Goal: Task Accomplishment & Management: Complete application form

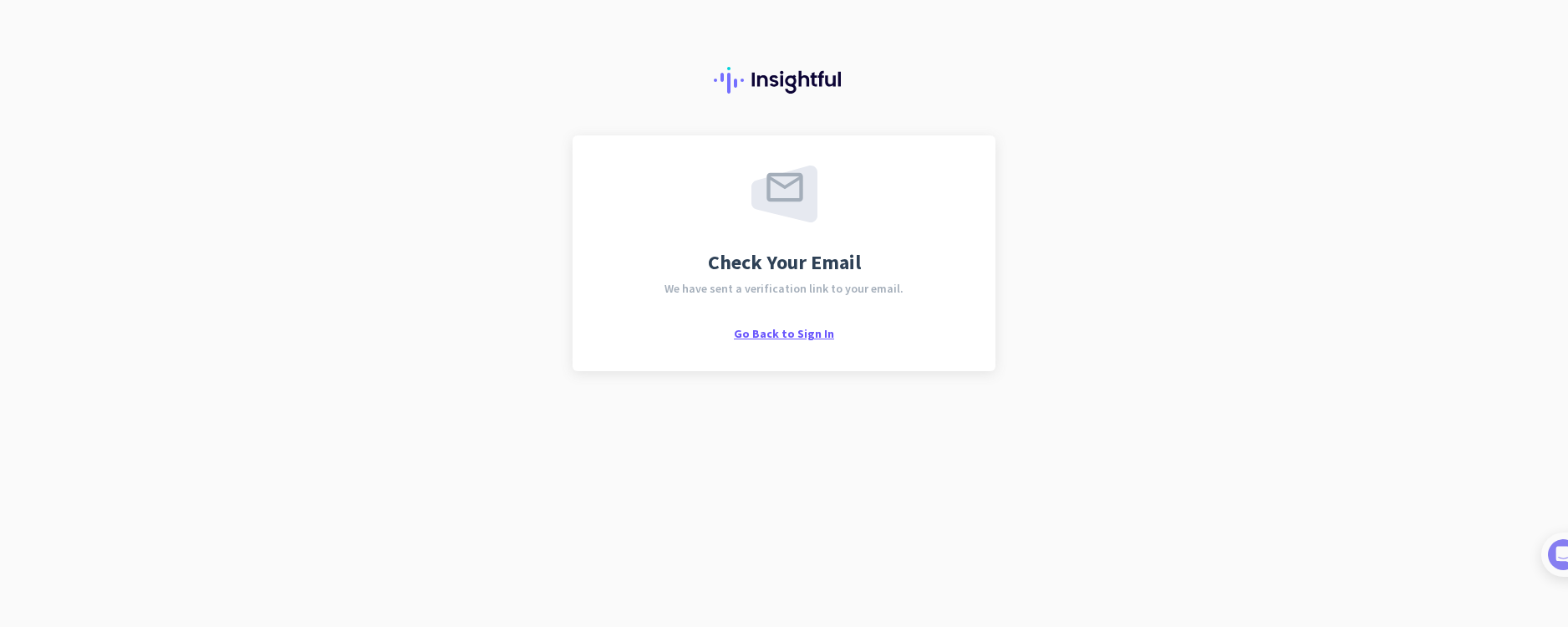
click at [791, 336] on span "Go Back to Sign In" at bounding box center [784, 333] width 100 height 15
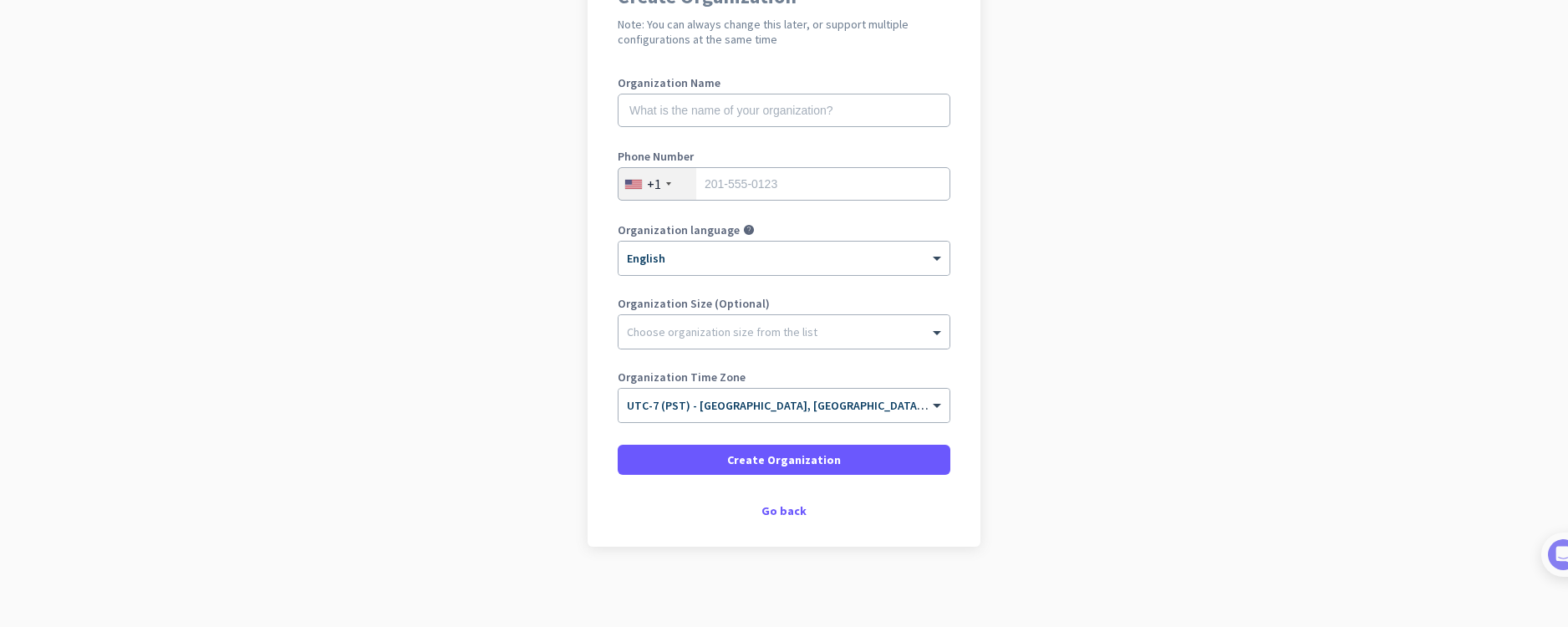
scroll to position [182, 0]
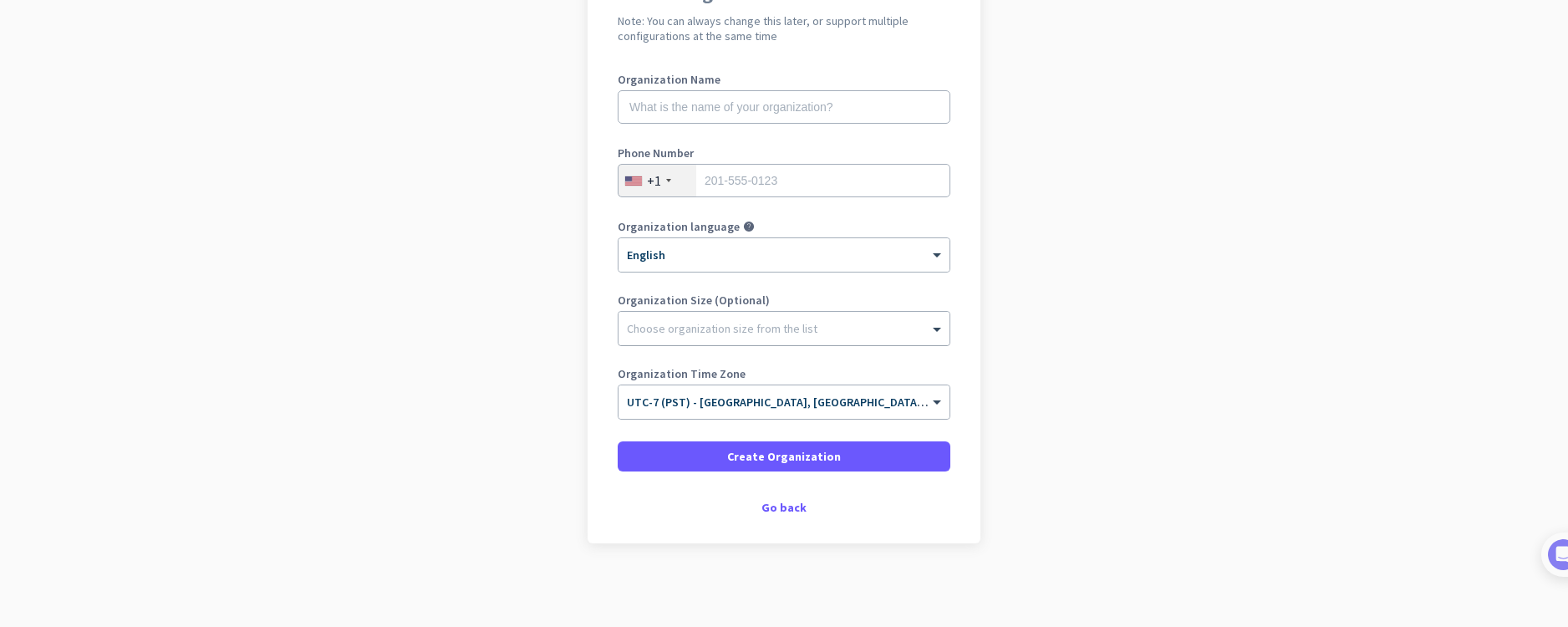
click at [772, 332] on div "Choose organization size from the list" at bounding box center [722, 329] width 191 height 15
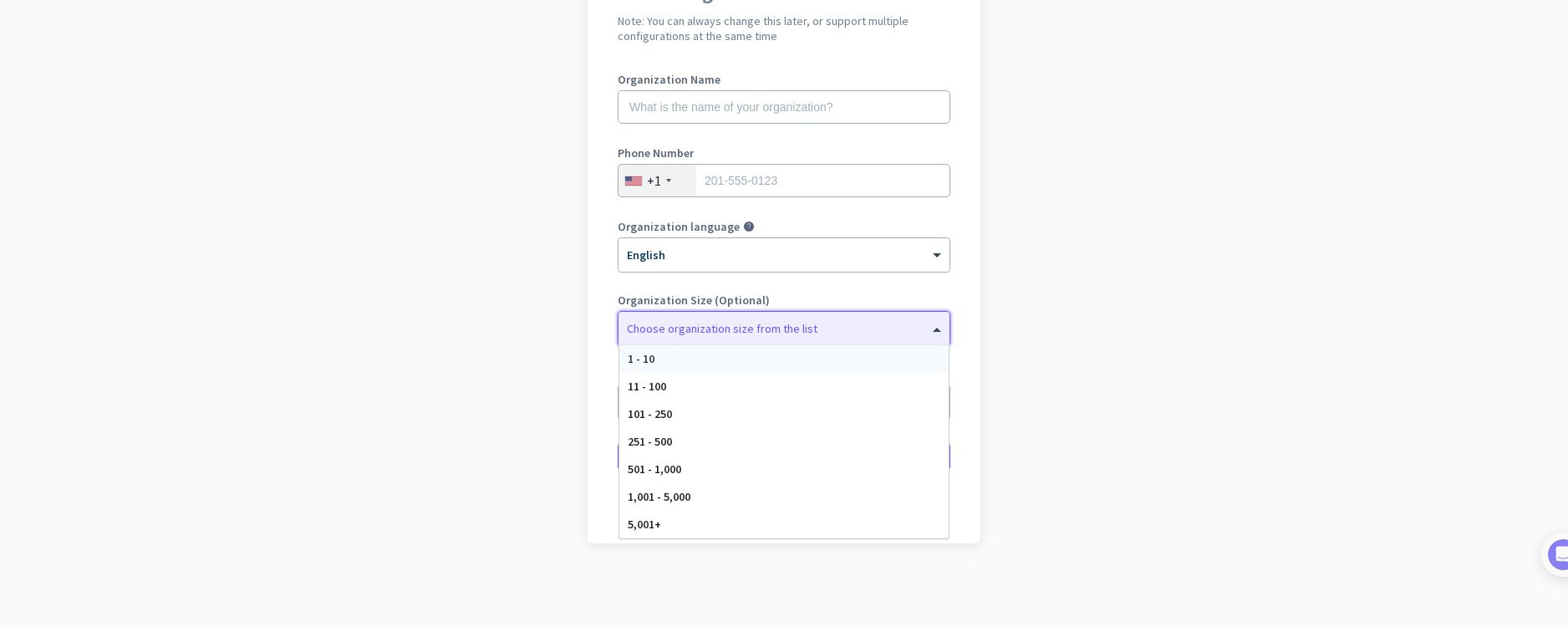
click at [772, 332] on div "Choose organization size from the list" at bounding box center [722, 329] width 191 height 15
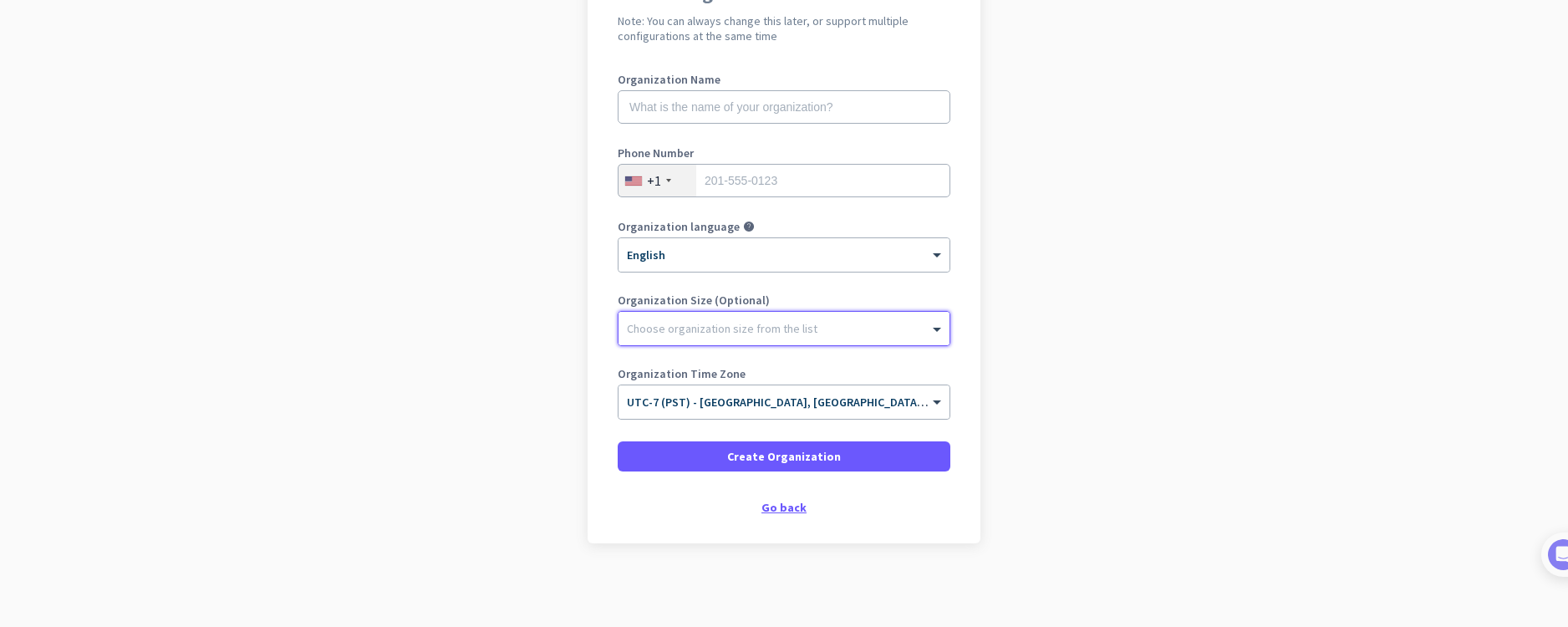
click at [781, 509] on div "Go back" at bounding box center [784, 507] width 332 height 12
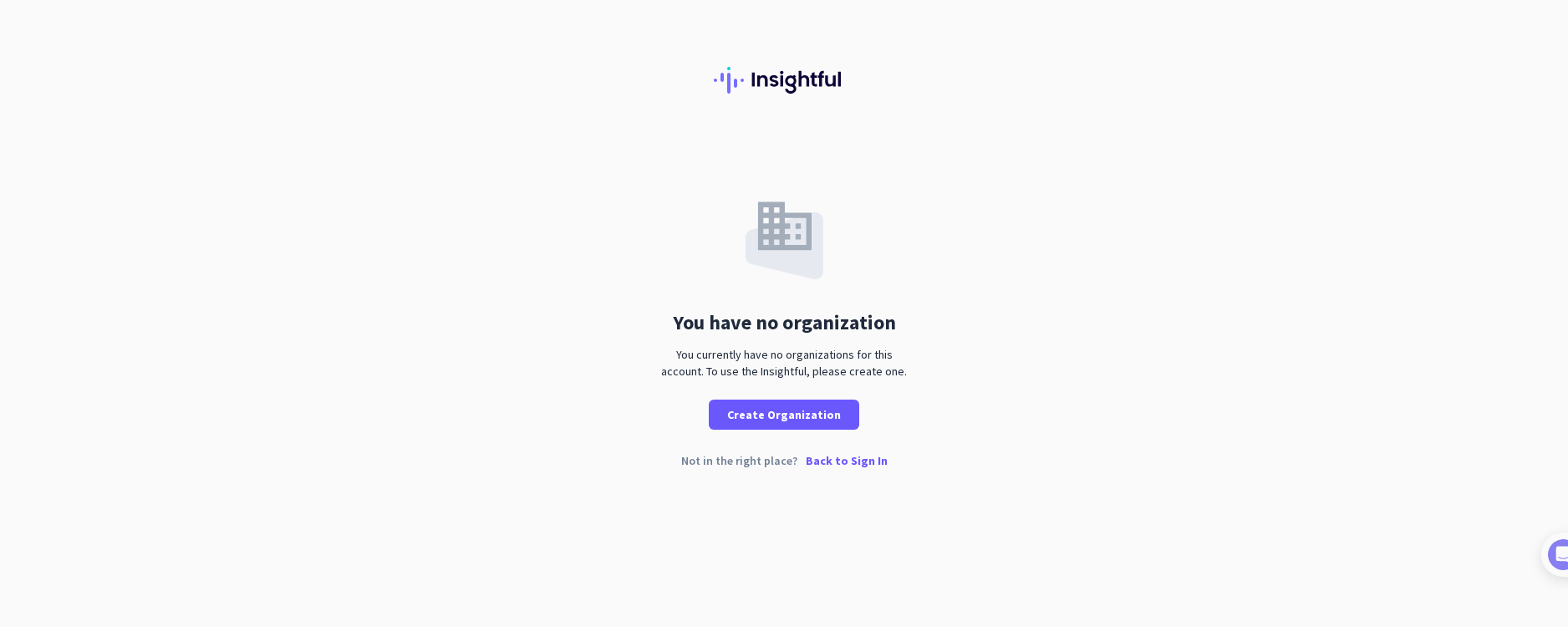
click at [838, 460] on p "Back to Sign In" at bounding box center [846, 460] width 82 height 12
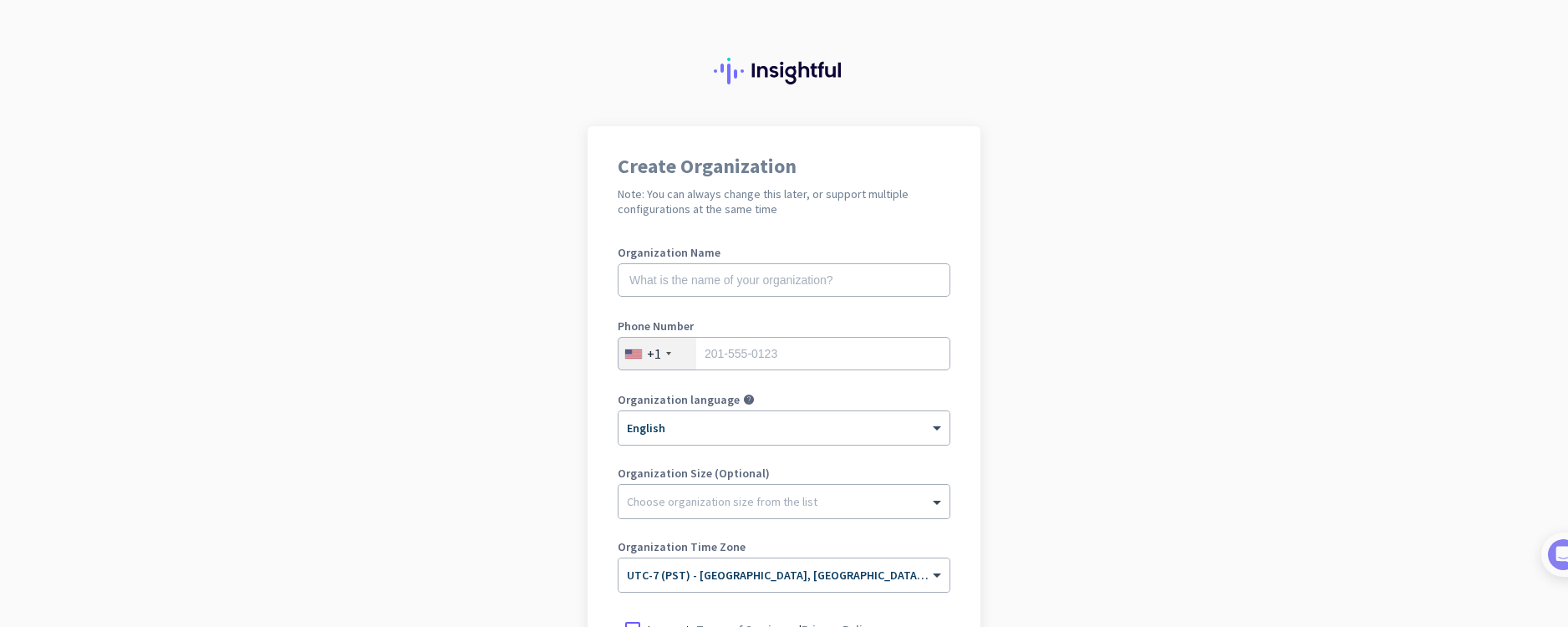
scroll to position [10, 0]
click at [752, 285] on input "text" at bounding box center [784, 279] width 332 height 33
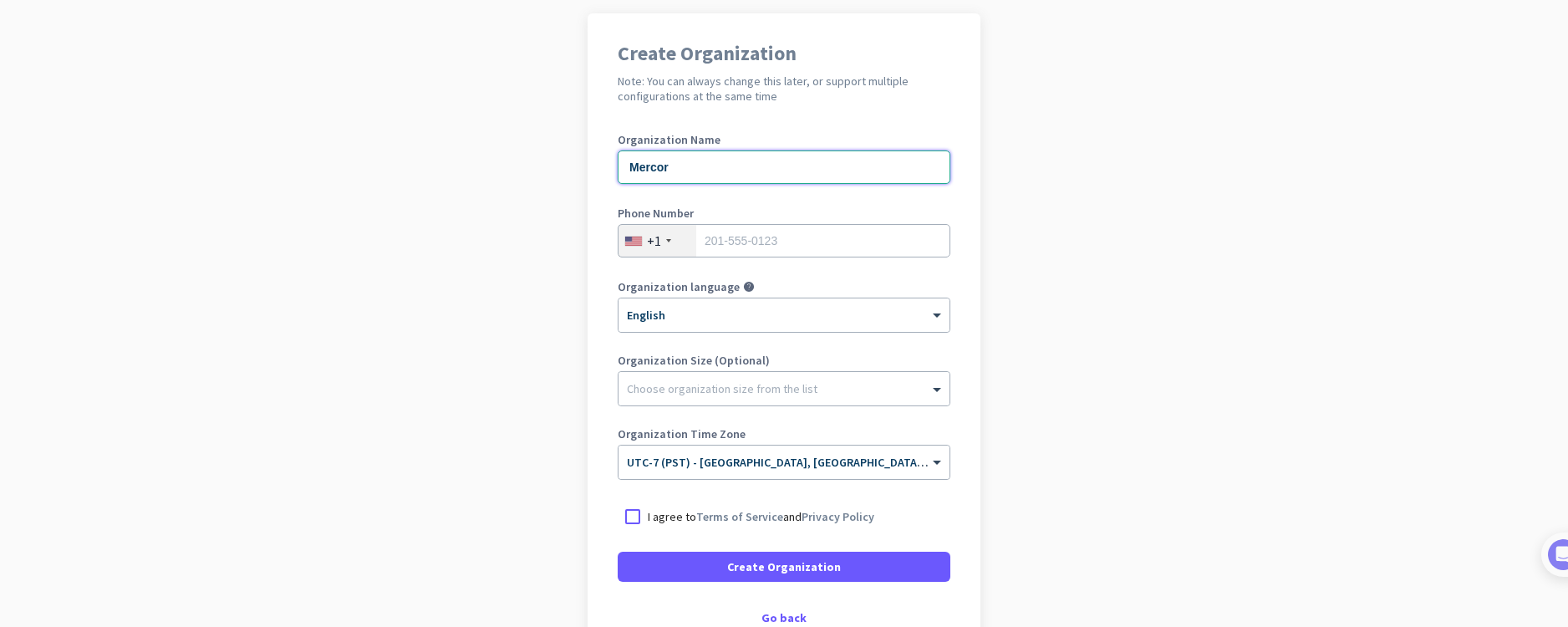
scroll to position [197, 0]
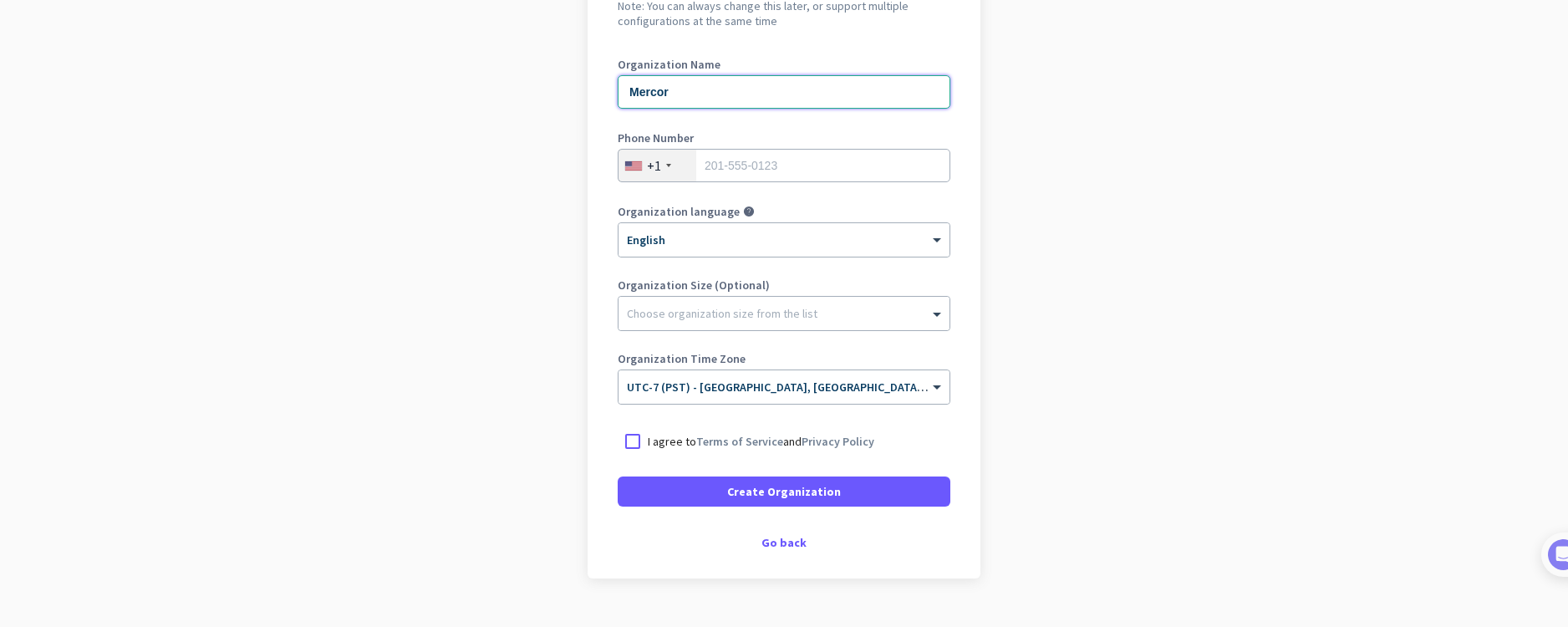
type input "Mercor"
click at [734, 162] on input "tel" at bounding box center [784, 166] width 332 height 33
type input "4252489781"
click at [731, 319] on div "Choose organization size from the list" at bounding box center [722, 313] width 191 height 15
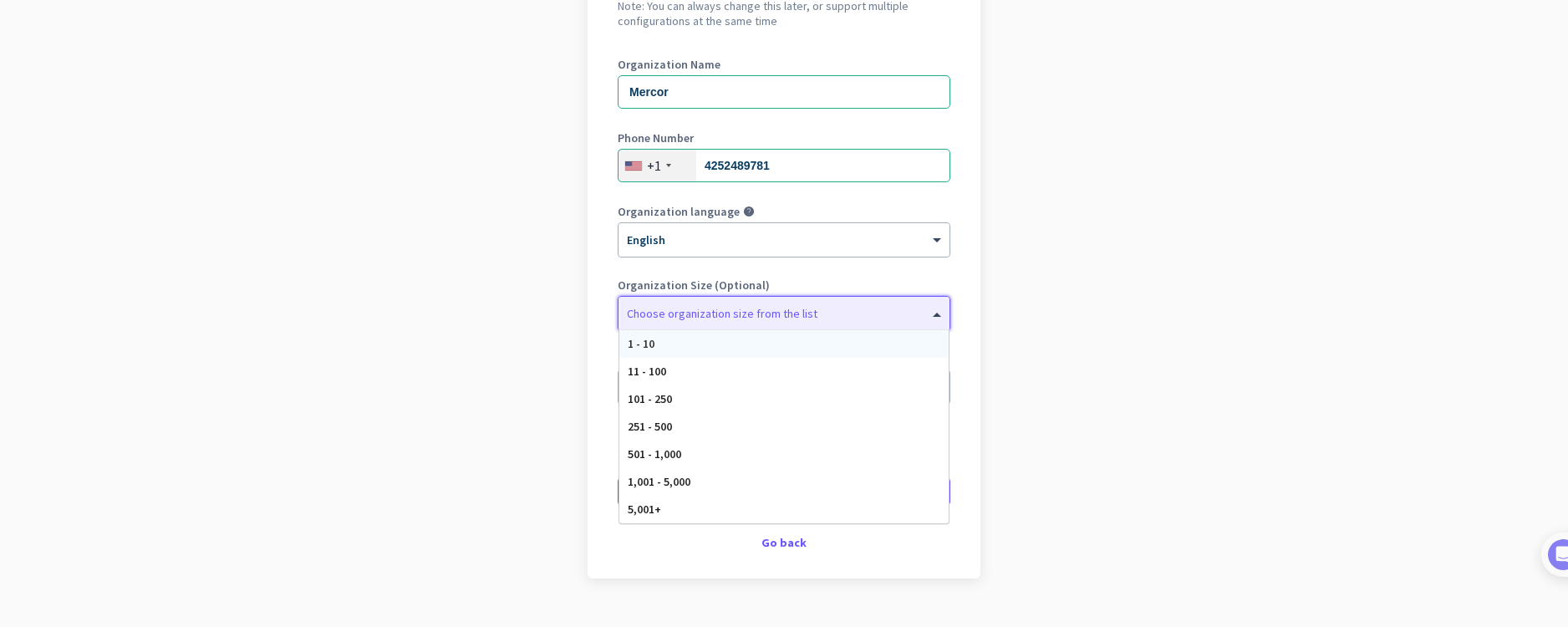
click at [731, 319] on div "Choose organization size from the list" at bounding box center [722, 313] width 191 height 15
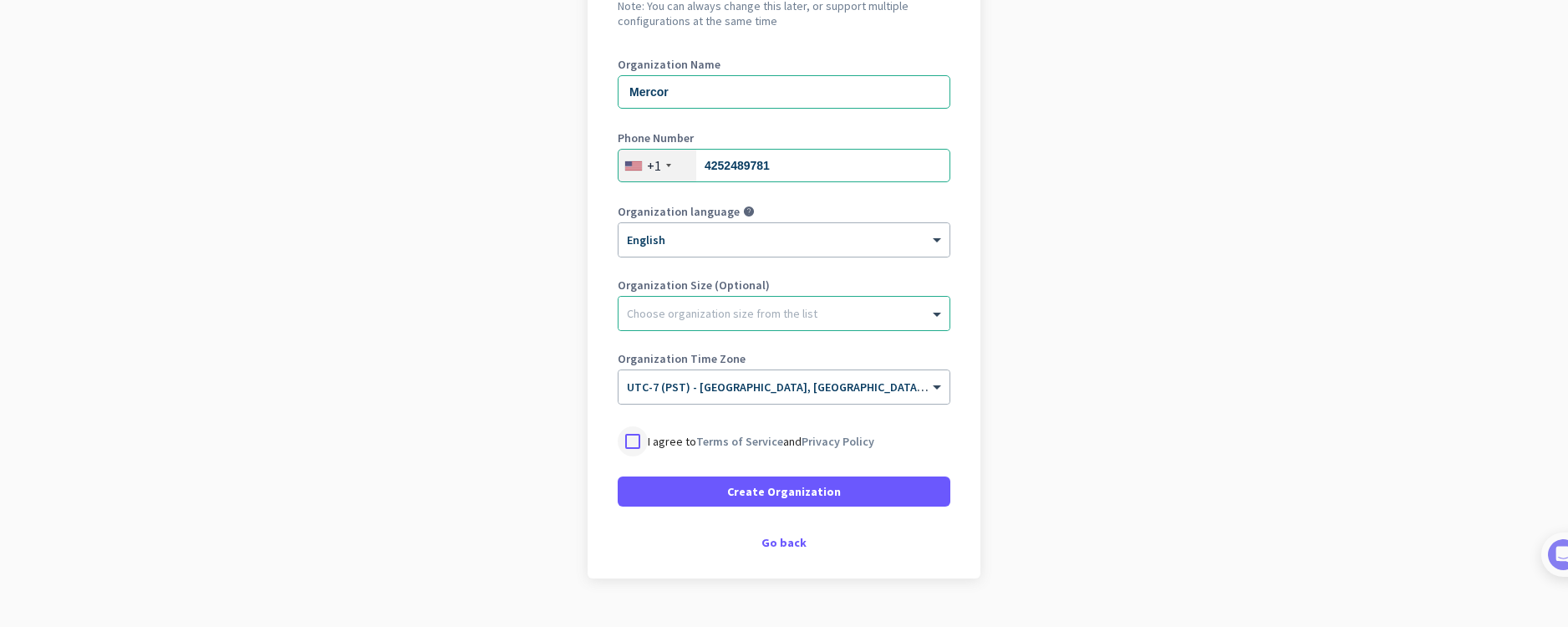
click at [631, 446] on div at bounding box center [633, 441] width 30 height 30
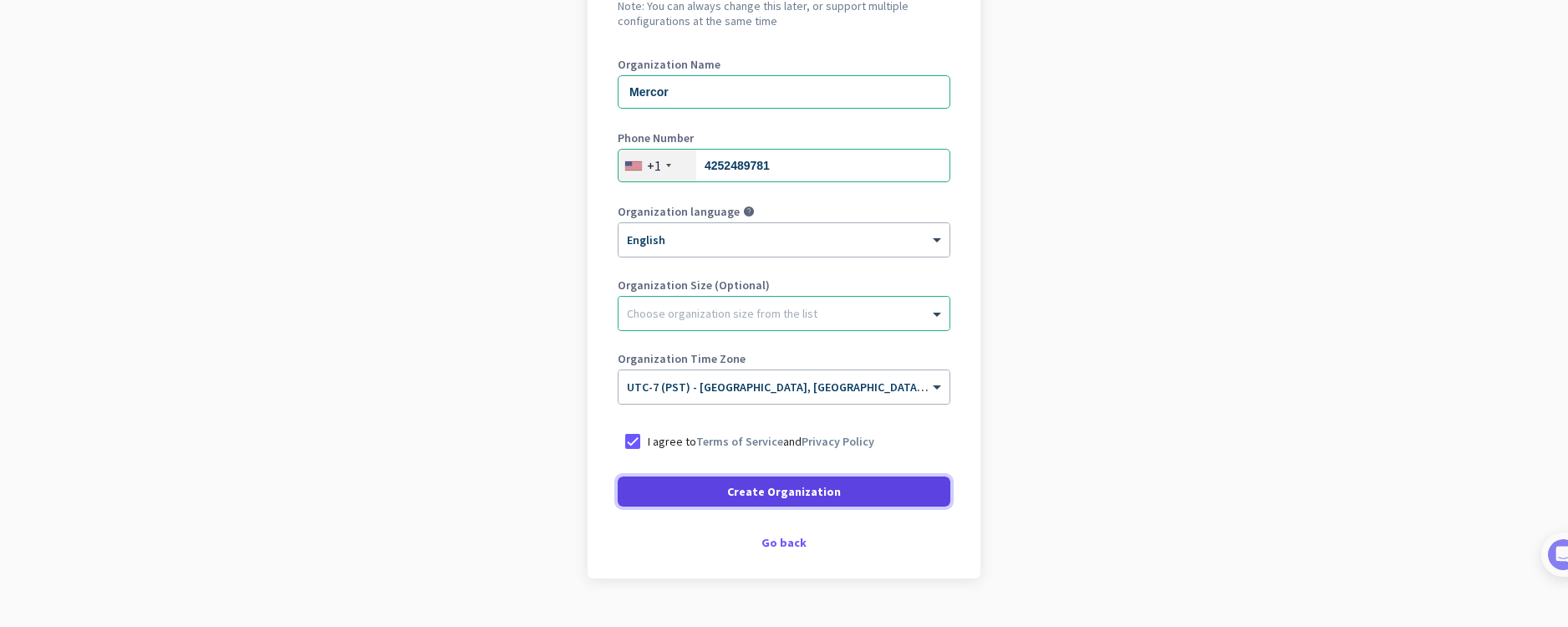
click at [780, 503] on span at bounding box center [784, 492] width 332 height 41
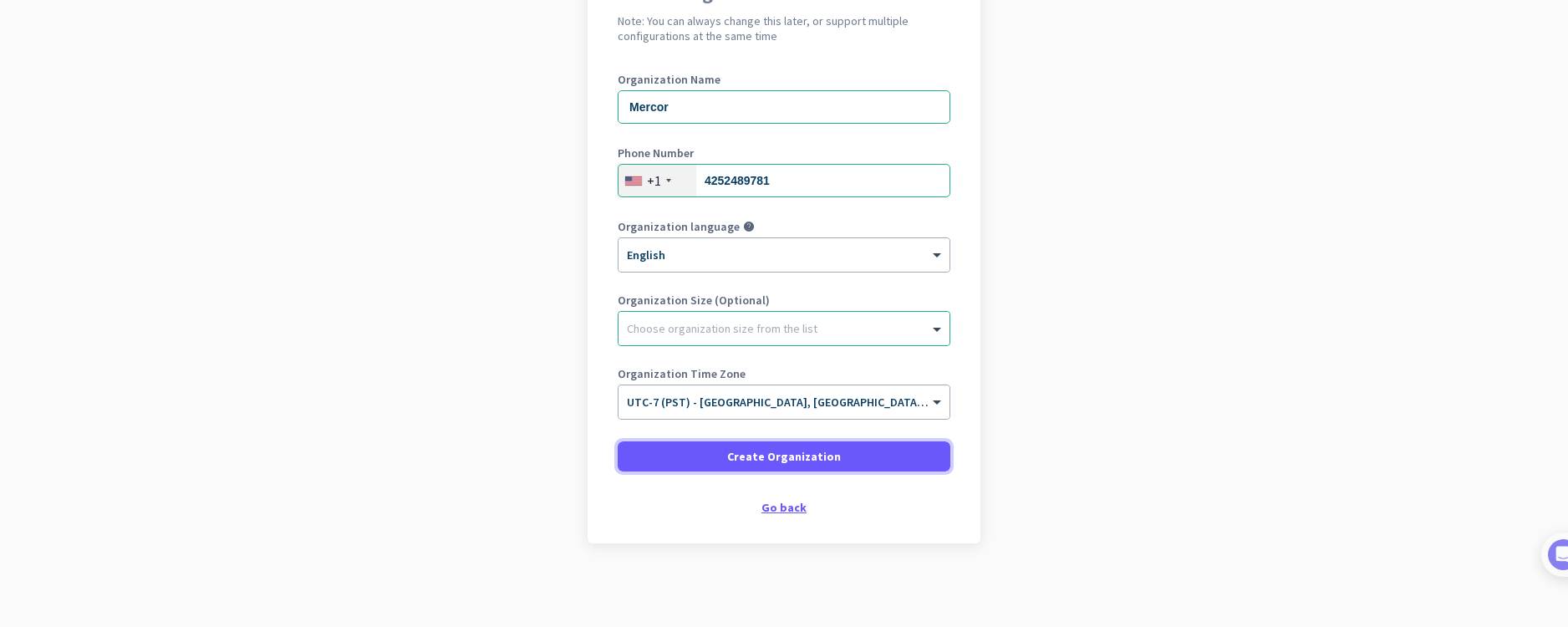
scroll to position [182, 0]
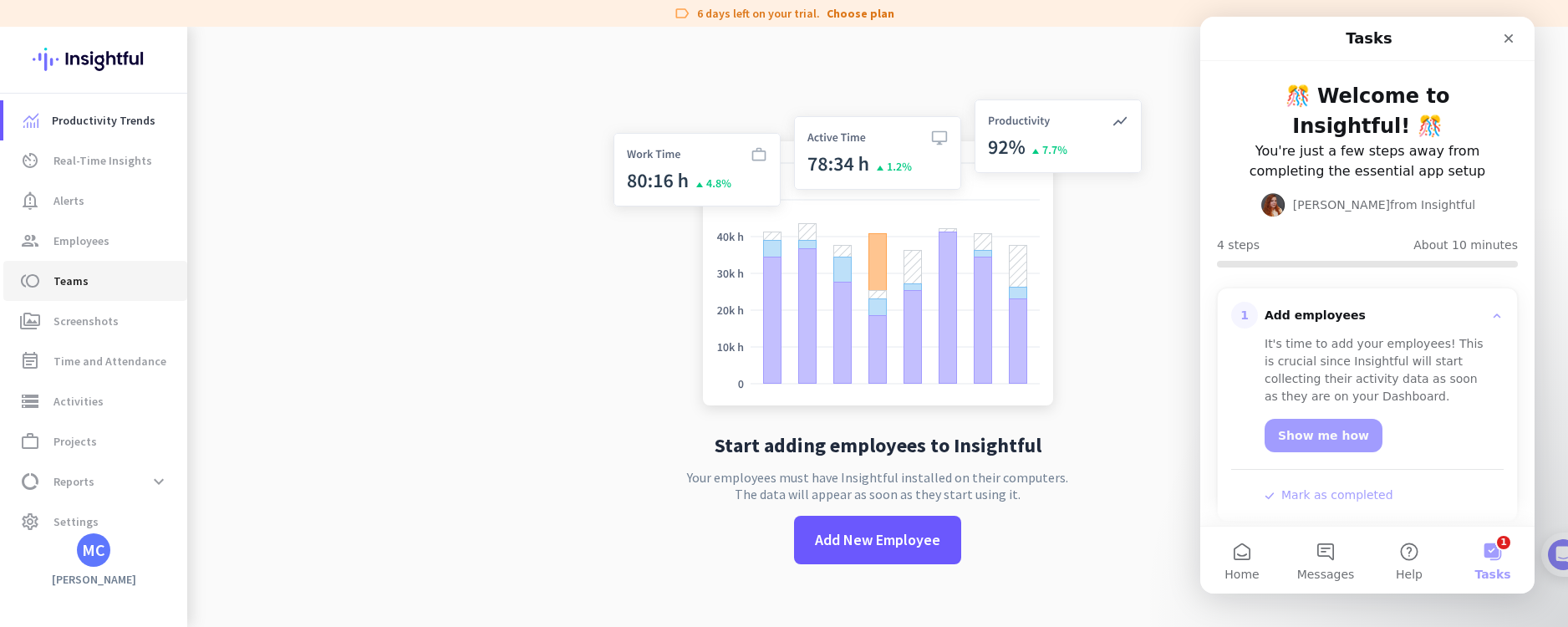
scroll to position [15, 0]
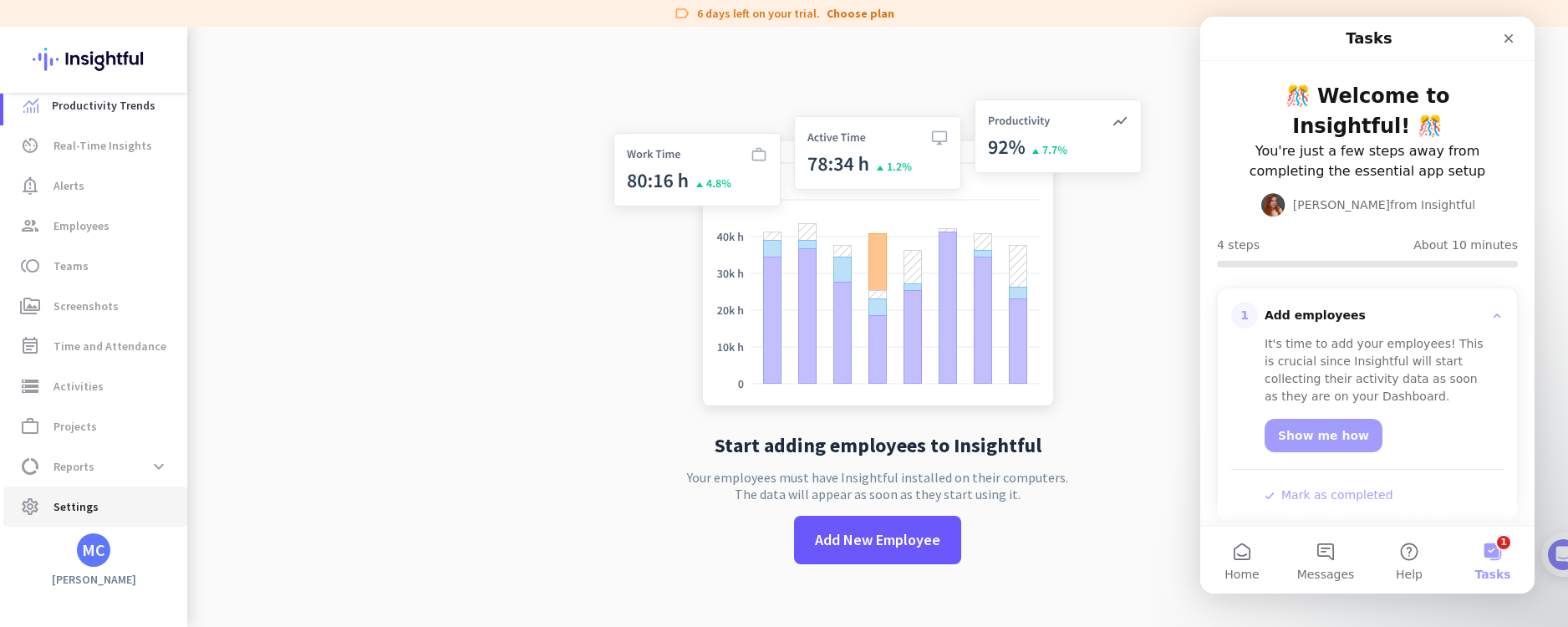
click at [81, 517] on link "settings Settings" at bounding box center [96, 506] width 184 height 41
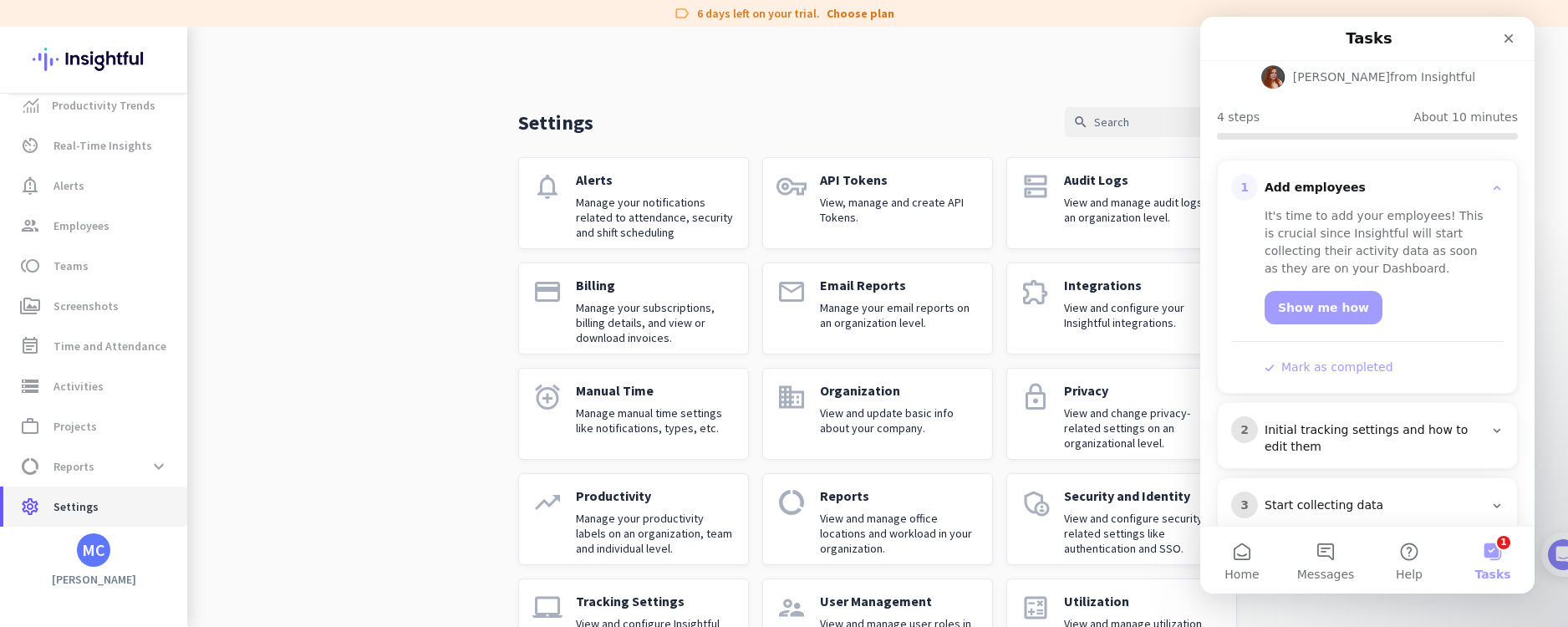
scroll to position [193, 0]
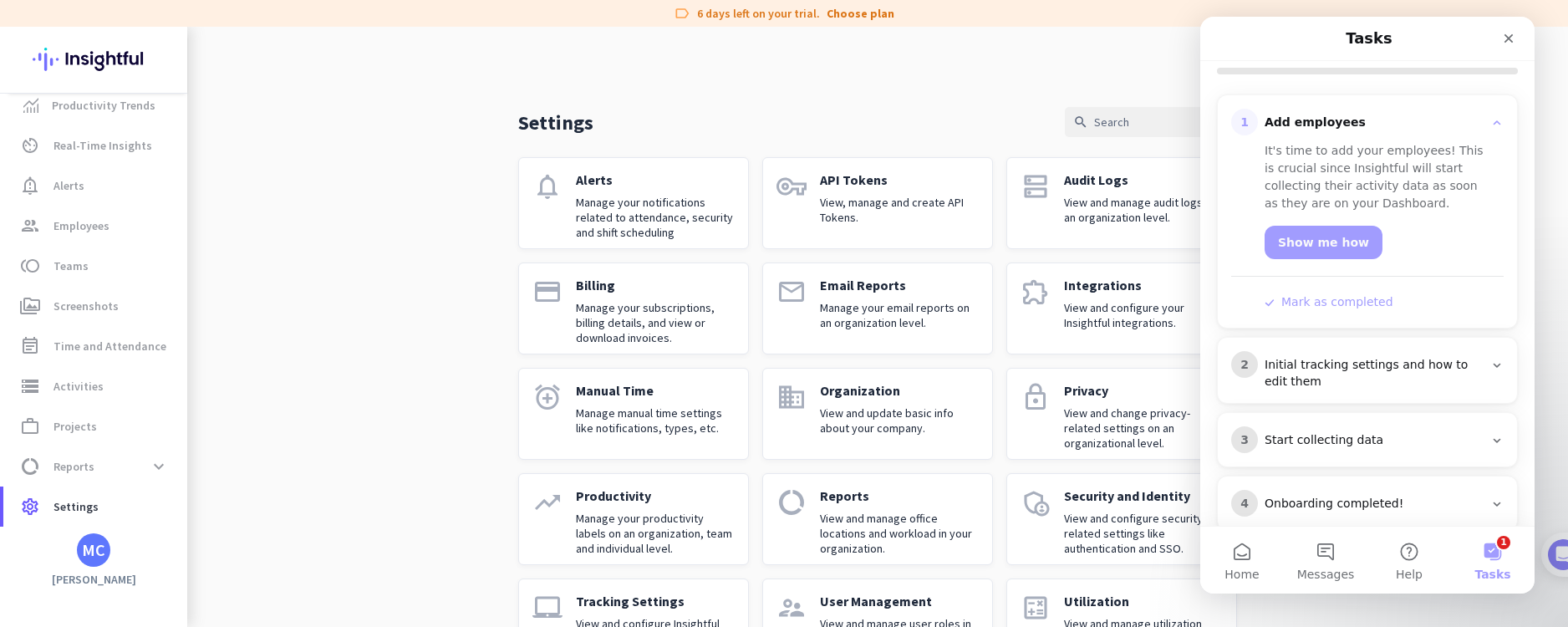
click at [116, 63] on img at bounding box center [93, 59] width 122 height 65
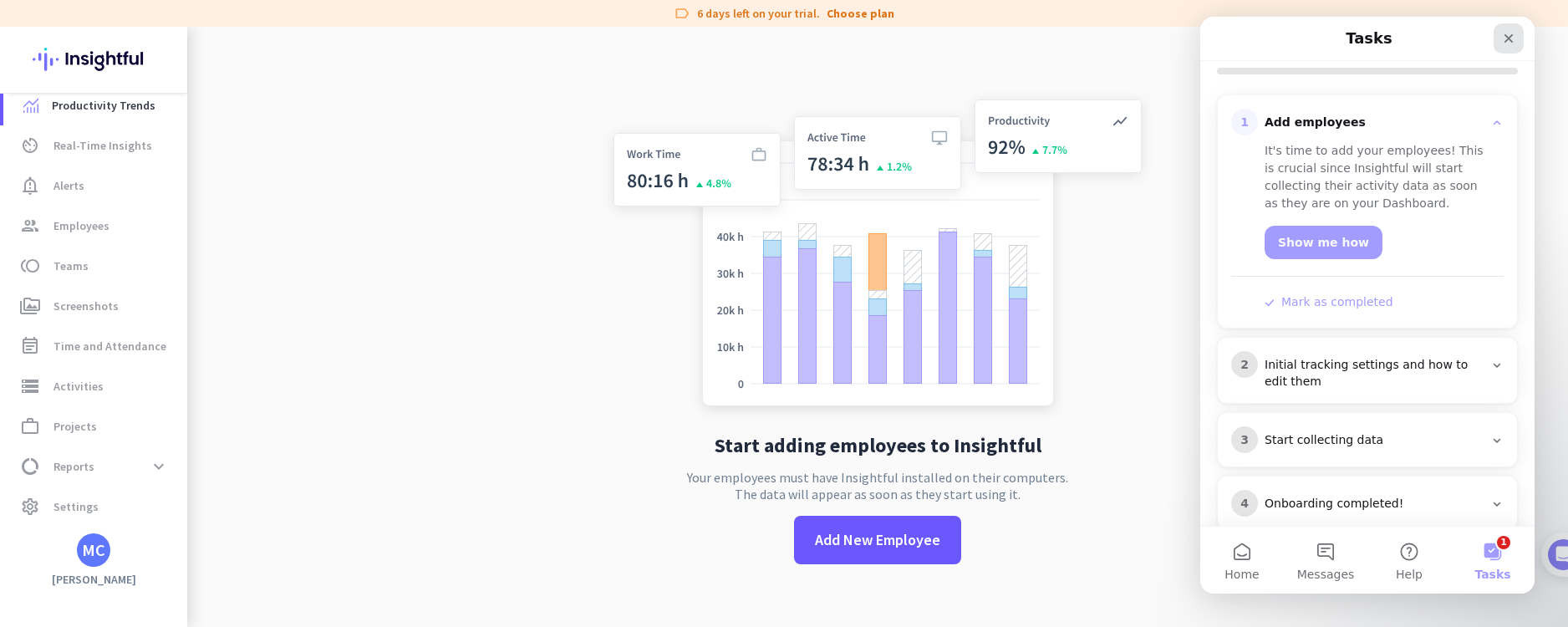
click at [1508, 41] on icon "Close" at bounding box center [1508, 38] width 14 height 14
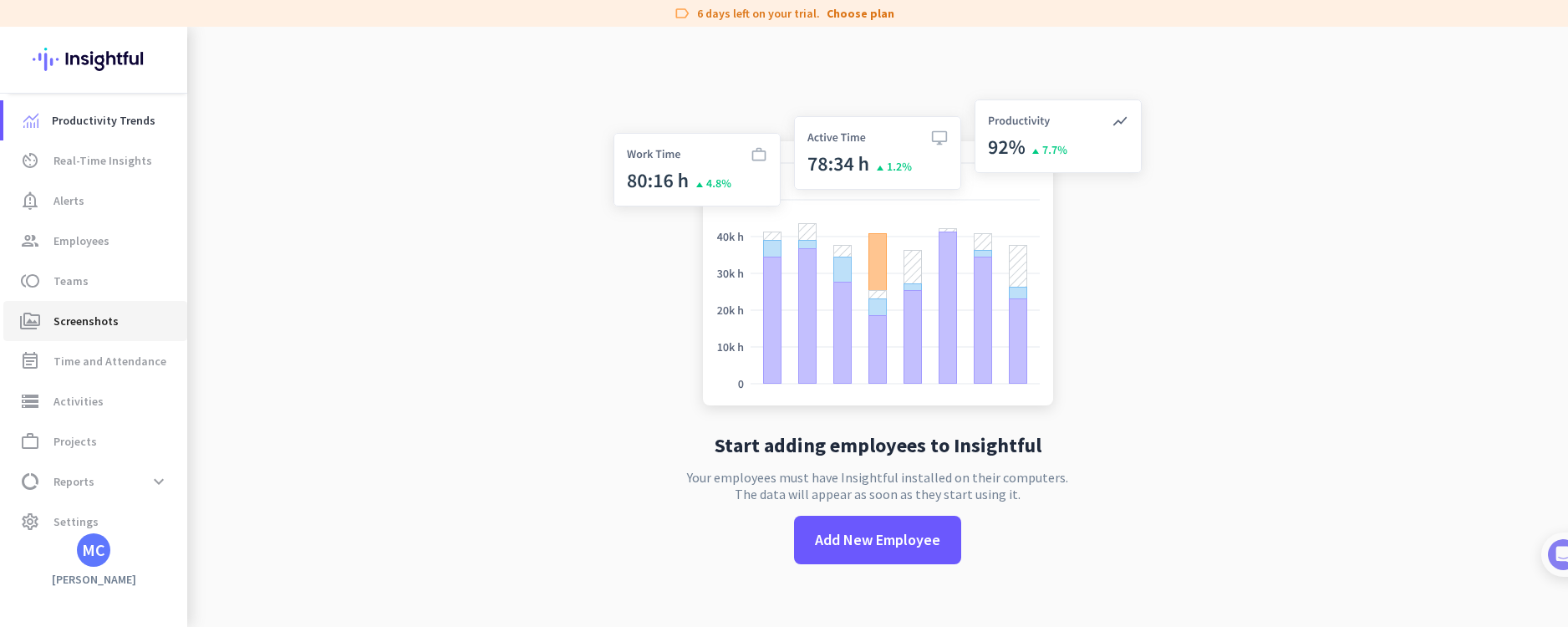
scroll to position [15, 0]
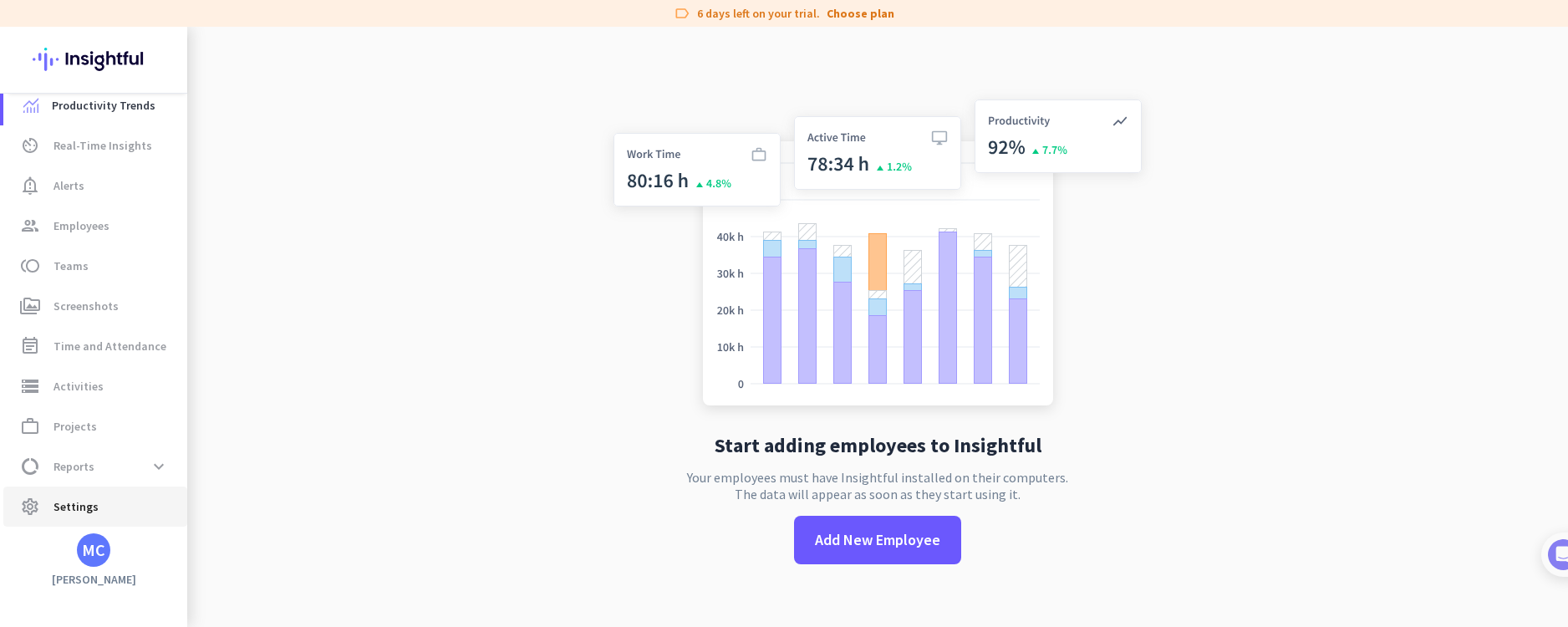
click at [95, 518] on link "settings Settings" at bounding box center [96, 506] width 184 height 41
